Goal: Task Accomplishment & Management: Use online tool/utility

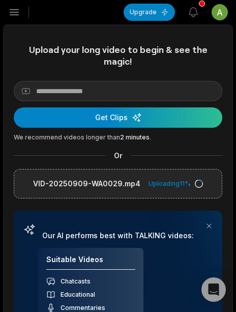
click at [15, 7] on icon "button" at bounding box center [14, 12] width 12 height 12
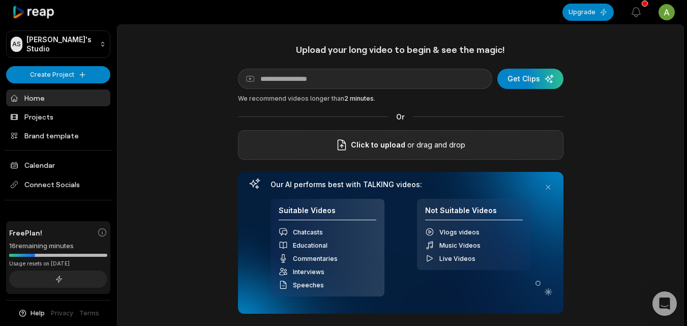
click at [439, 148] on p "or drag and drop" at bounding box center [435, 145] width 60 height 12
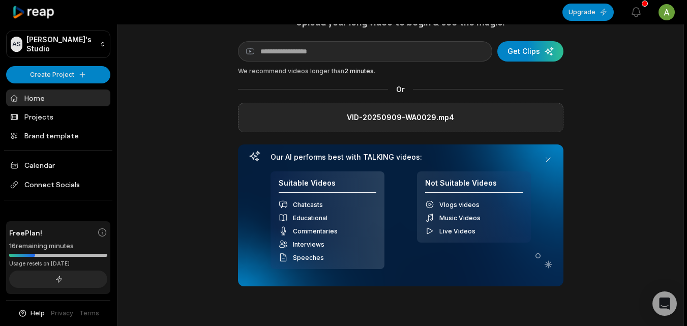
scroll to position [30, 0]
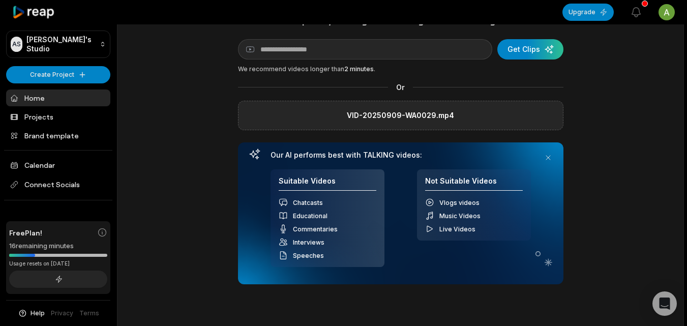
click at [502, 120] on div "VID-20250909-WA0029.mp4" at bounding box center [401, 116] width 326 height 30
click at [518, 41] on div "submit" at bounding box center [531, 49] width 66 height 20
